Goal: Find specific fact: Find specific fact

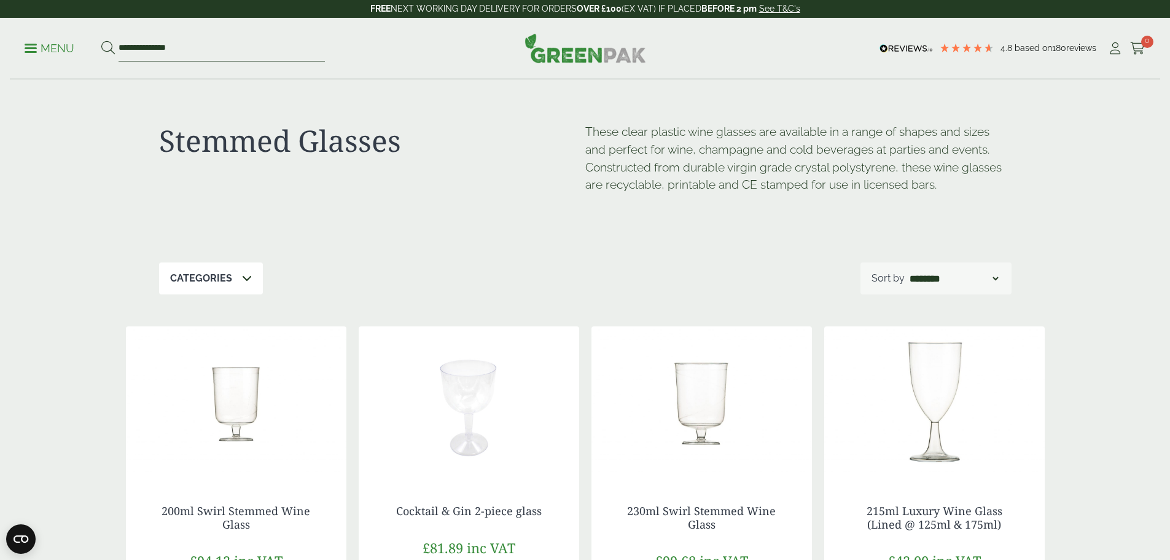
drag, startPoint x: 229, startPoint y: 49, endPoint x: 98, endPoint y: 46, distance: 130.9
click at [98, 46] on ul "**********" at bounding box center [175, 49] width 300 height 26
click at [59, 48] on p "Menu" at bounding box center [50, 48] width 50 height 15
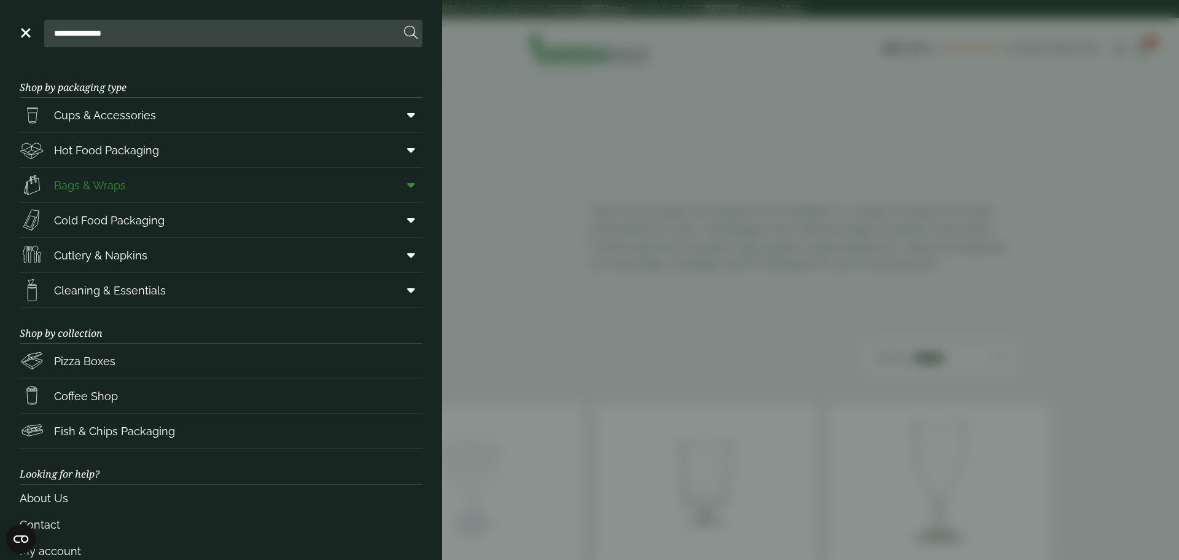
click at [407, 184] on icon at bounding box center [411, 185] width 8 height 12
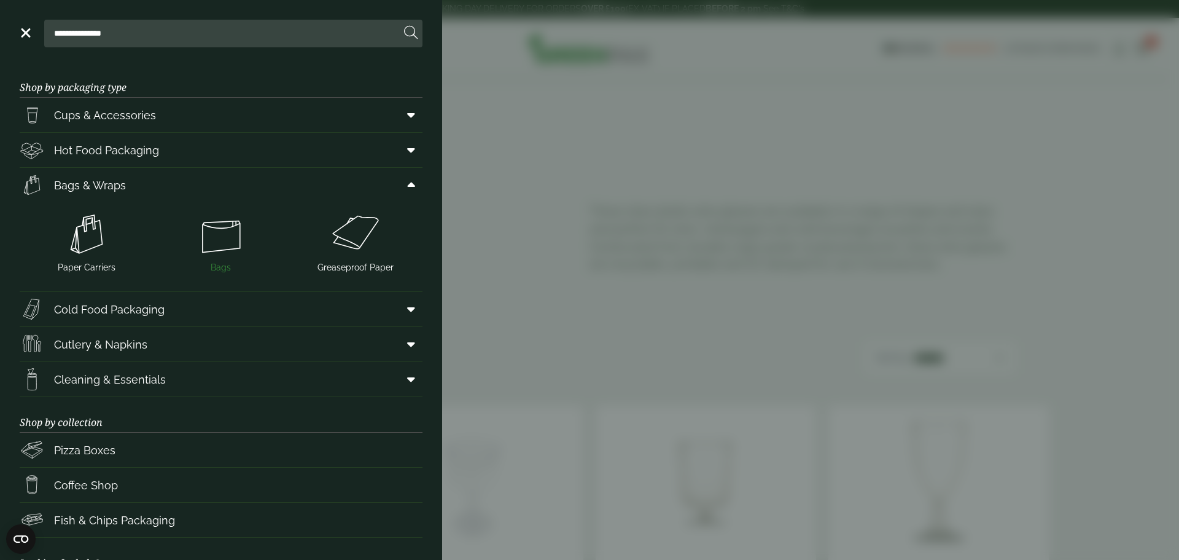
click at [216, 243] on img at bounding box center [221, 233] width 125 height 49
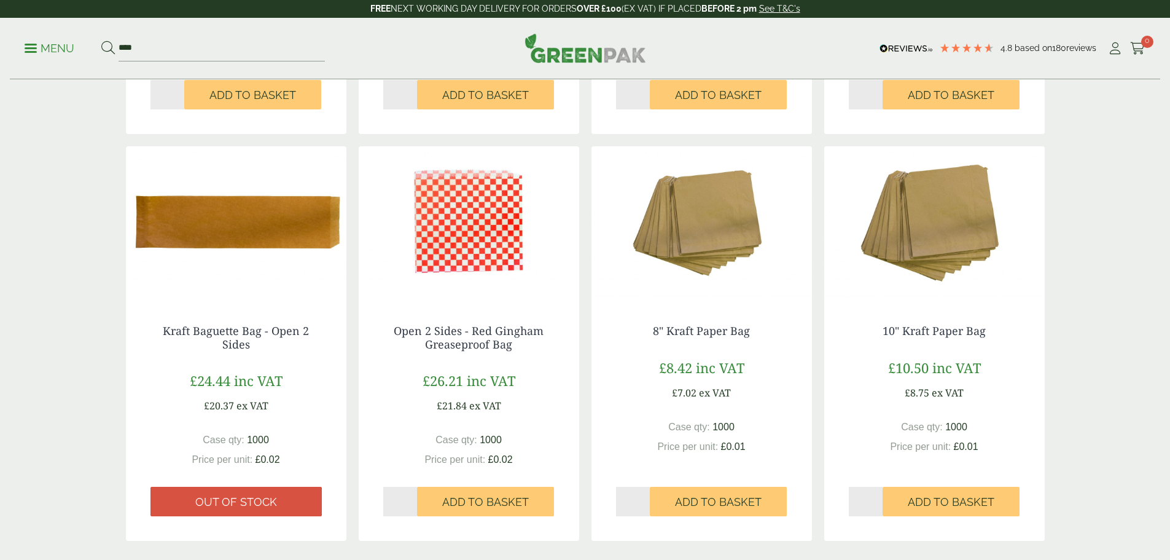
scroll to position [1044, 0]
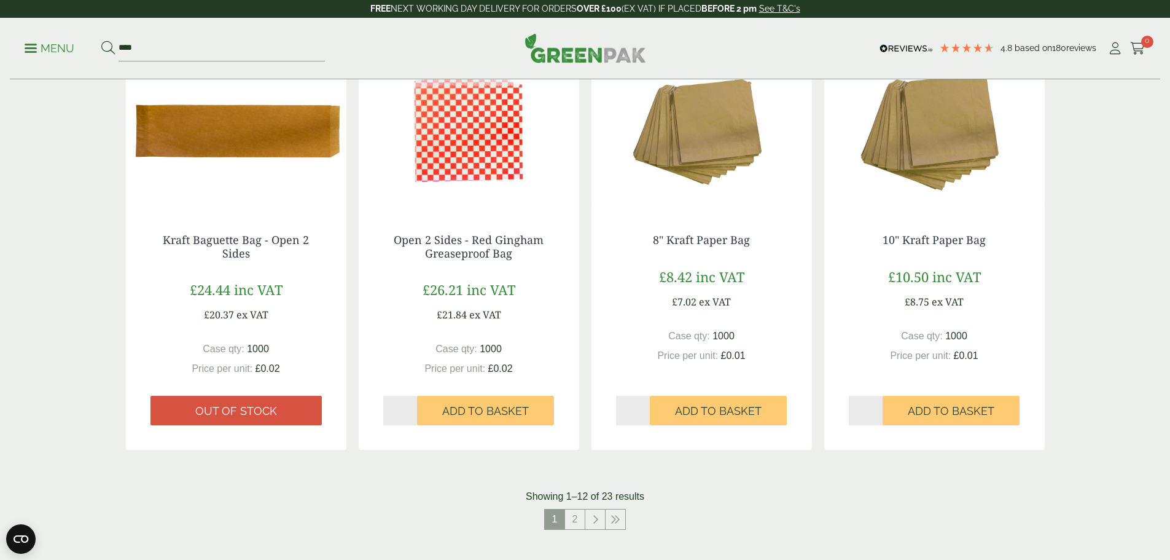
click at [679, 133] on img at bounding box center [702, 132] width 221 height 154
click at [921, 161] on img at bounding box center [934, 132] width 221 height 154
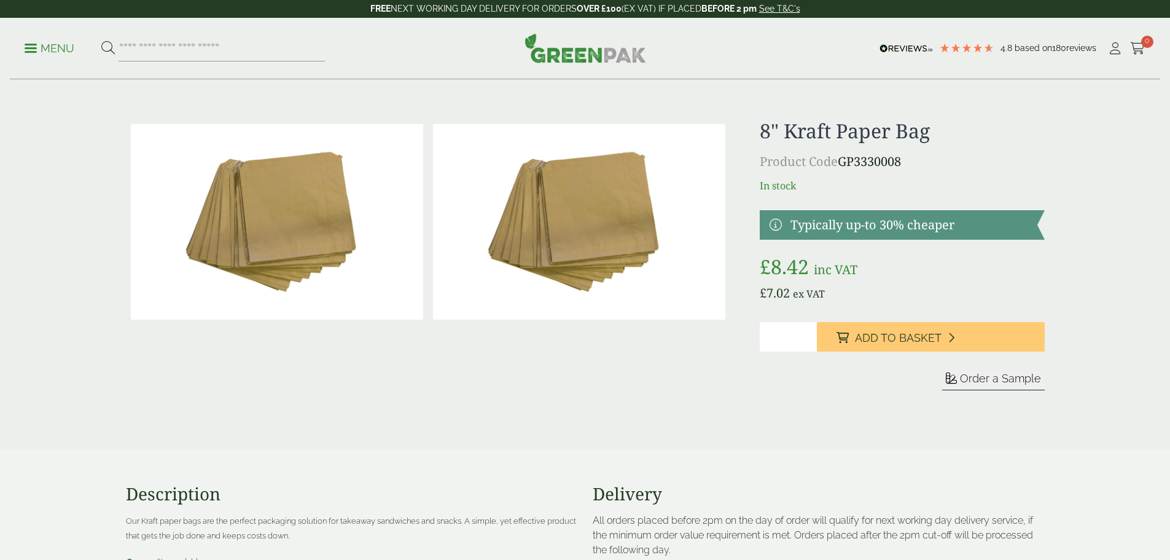
click at [844, 164] on p "Product Code GP3330008" at bounding box center [902, 161] width 284 height 18
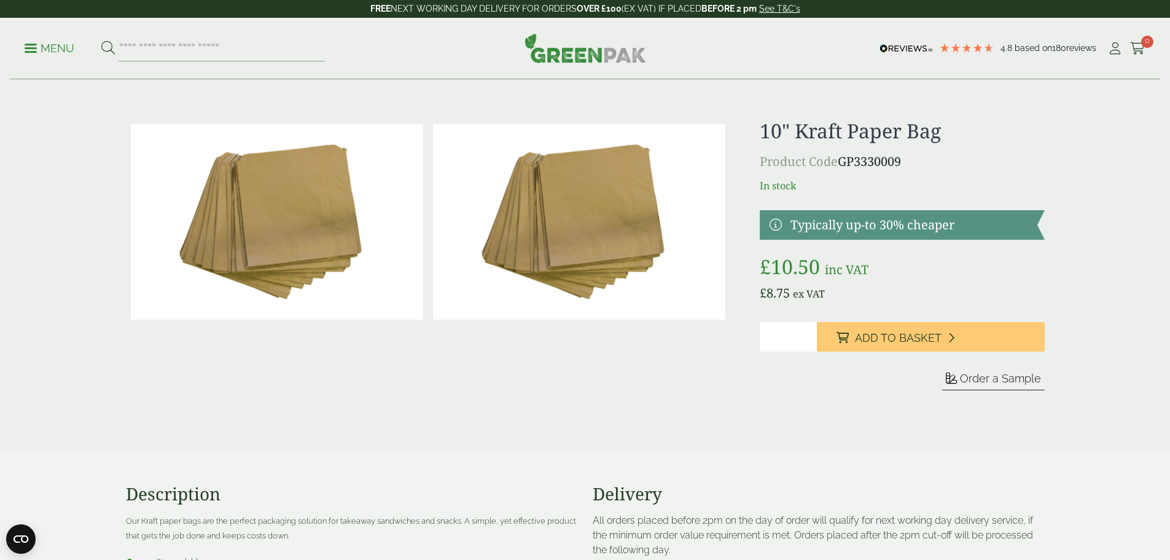
drag, startPoint x: 924, startPoint y: 160, endPoint x: 844, endPoint y: 163, distance: 79.9
click at [844, 163] on p "Product Code GP3330009" at bounding box center [902, 161] width 284 height 18
copy p "GP3330009"
